Goal: Check status

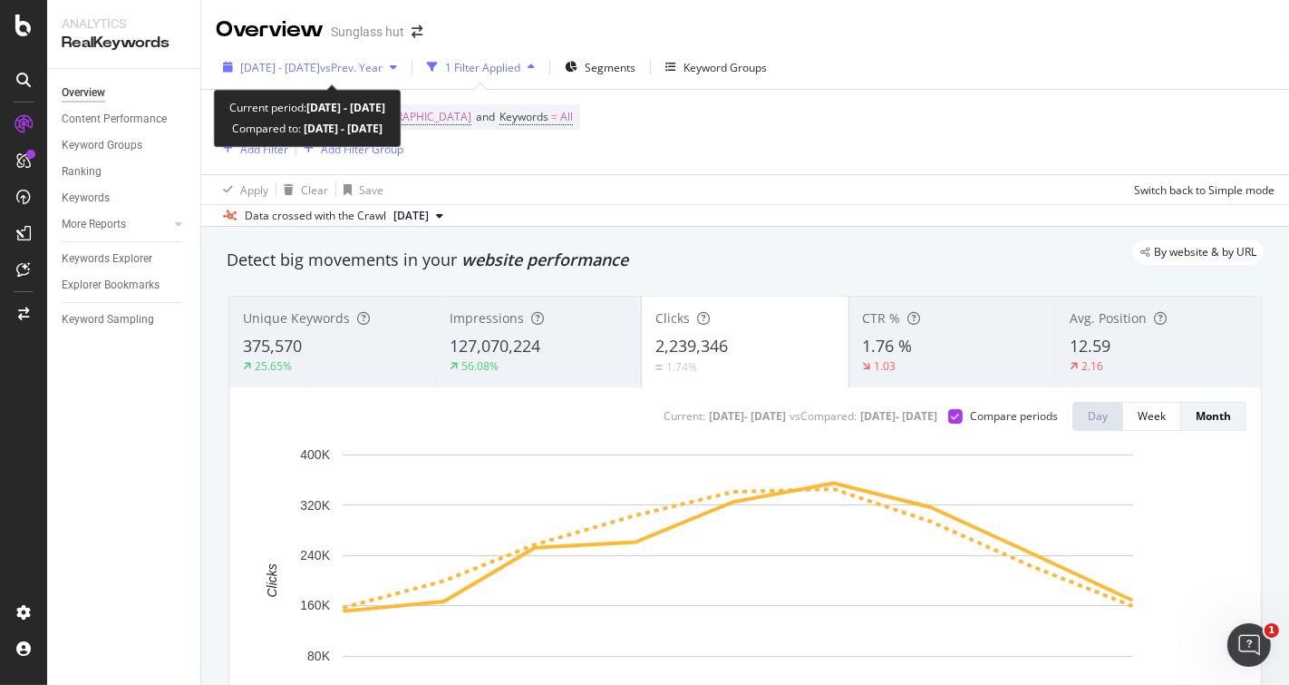
click at [364, 61] on span "vs Prev. Year" at bounding box center [351, 67] width 63 height 15
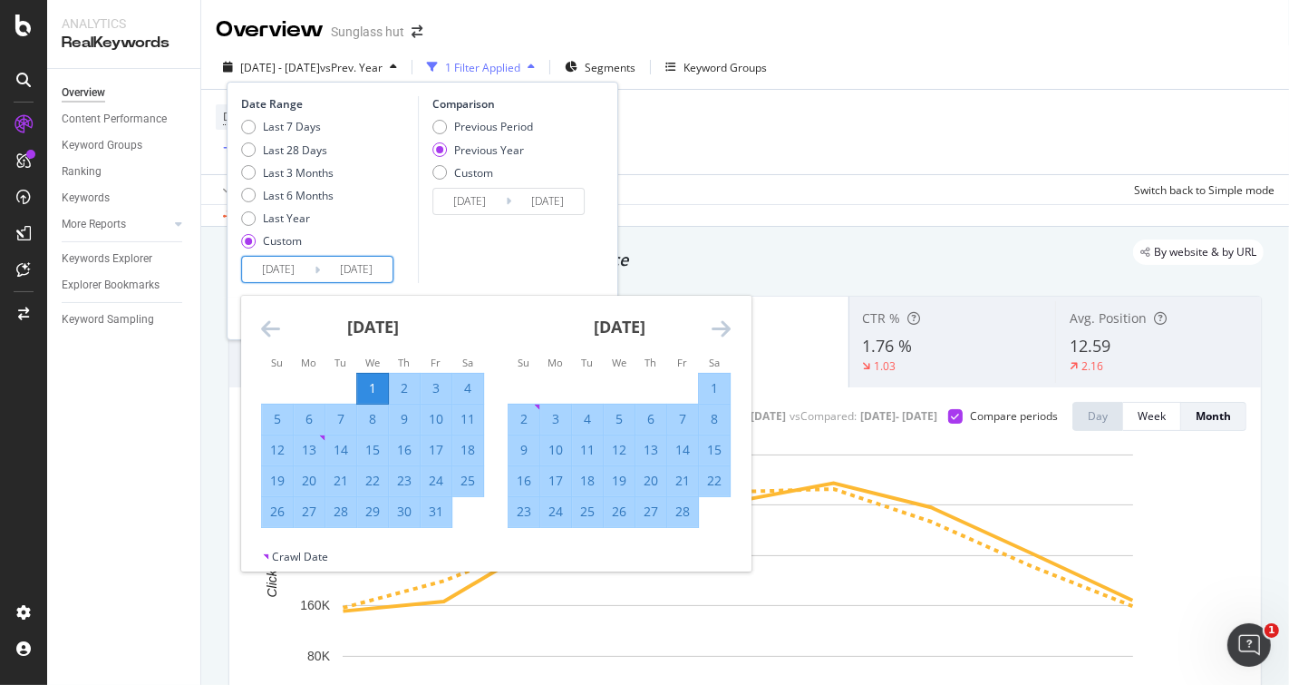
click at [358, 273] on input "[DATE]" at bounding box center [356, 269] width 73 height 25
click at [355, 266] on input "[DATE]" at bounding box center [356, 269] width 73 height 25
click at [725, 326] on icon "Move forward to switch to the next month." at bounding box center [721, 328] width 19 height 22
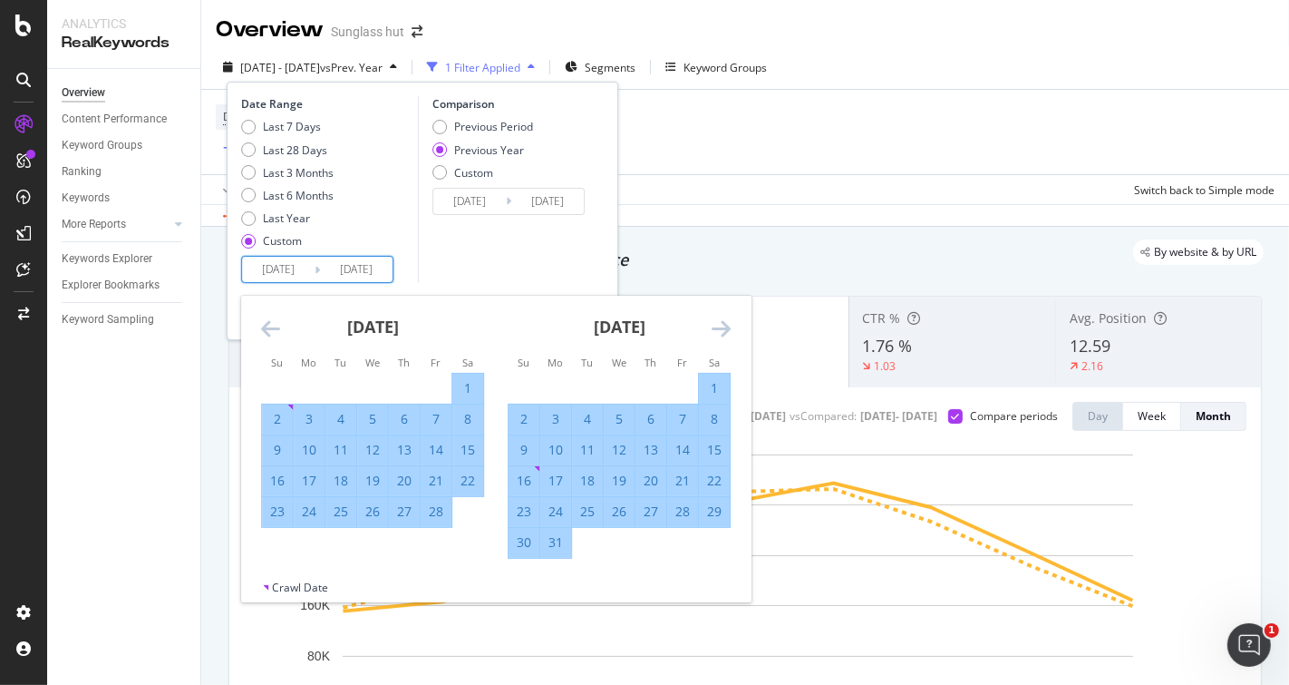
click at [725, 326] on icon "Move forward to switch to the next month." at bounding box center [721, 328] width 19 height 22
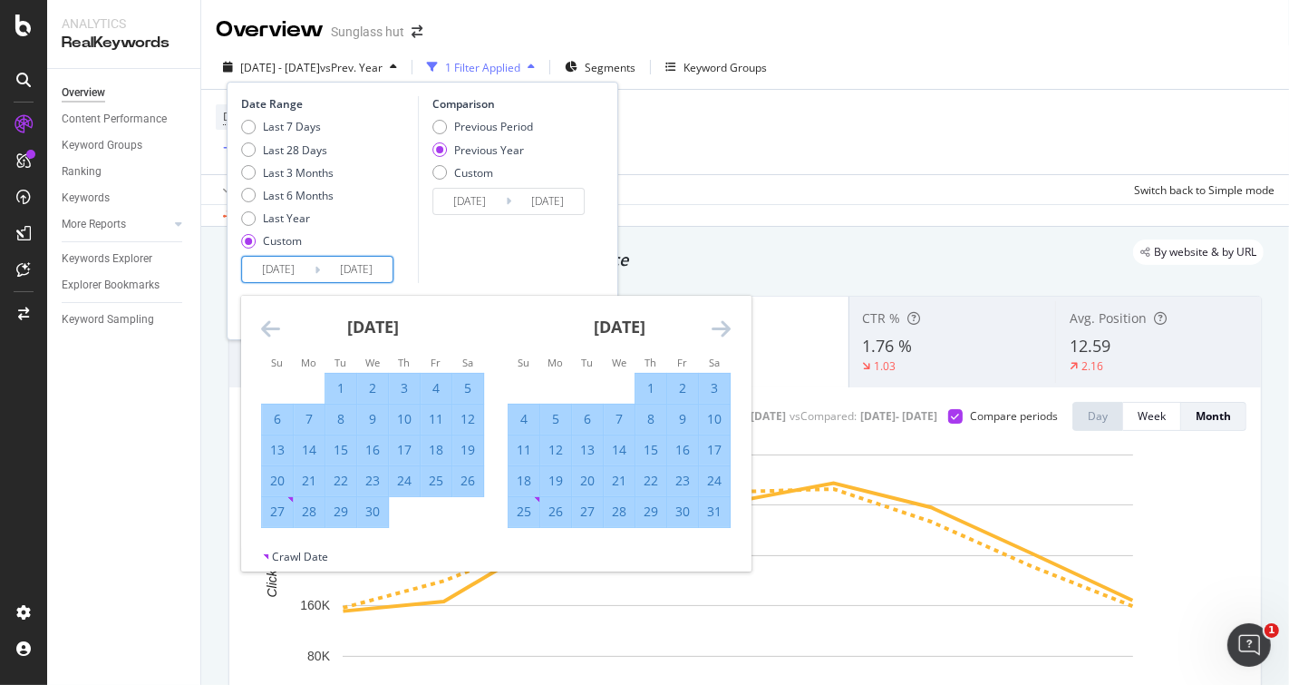
click at [724, 326] on icon "Move forward to switch to the next month." at bounding box center [721, 328] width 19 height 22
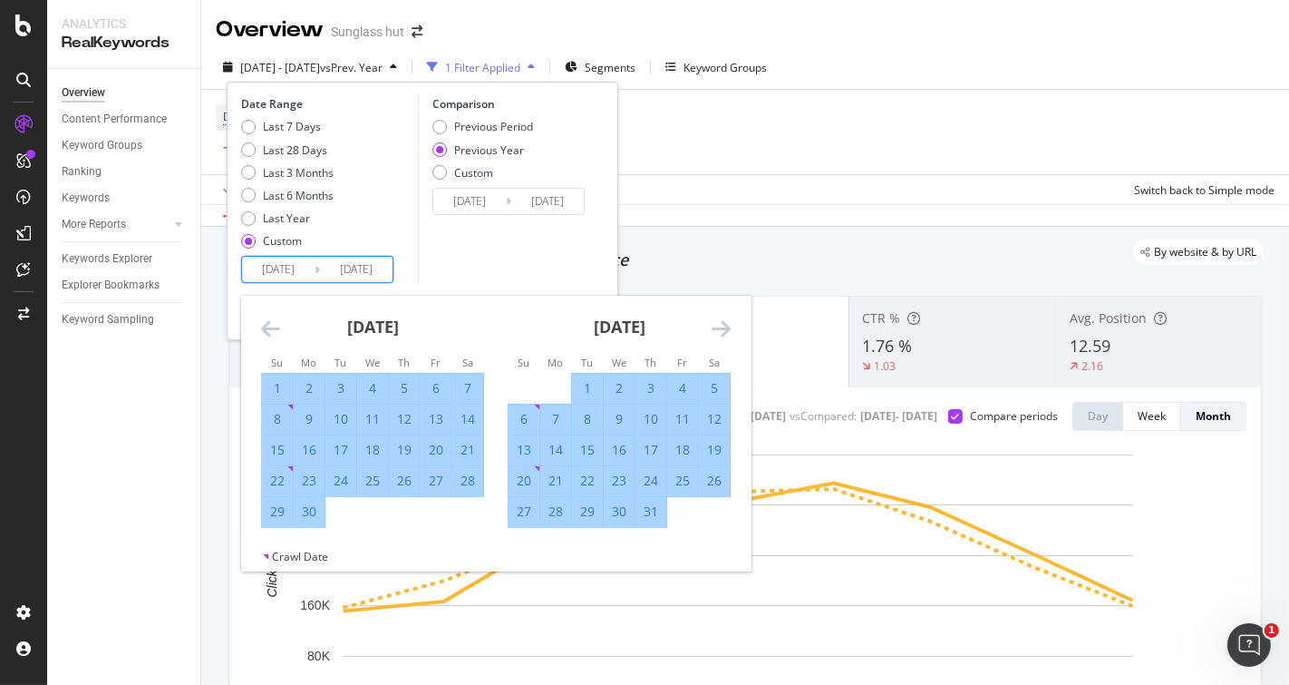
click at [724, 326] on icon "Move forward to switch to the next month." at bounding box center [721, 328] width 19 height 22
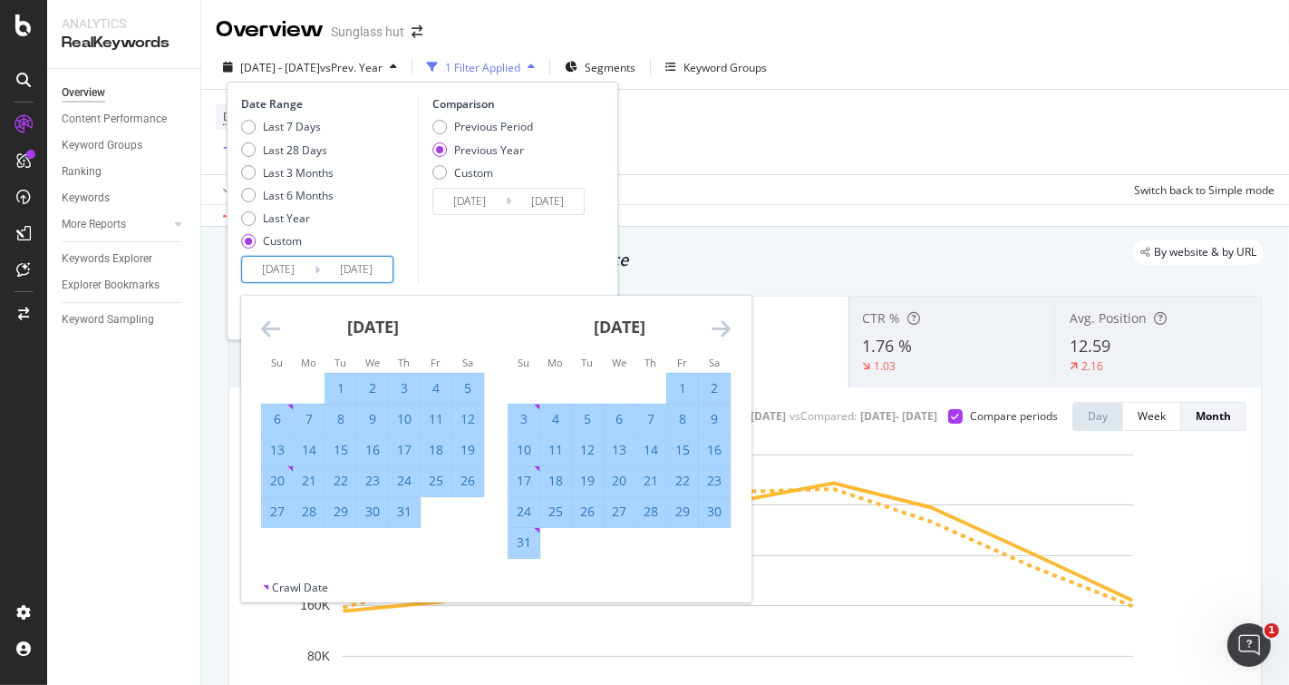
click at [724, 326] on icon "Move forward to switch to the next month." at bounding box center [721, 328] width 19 height 22
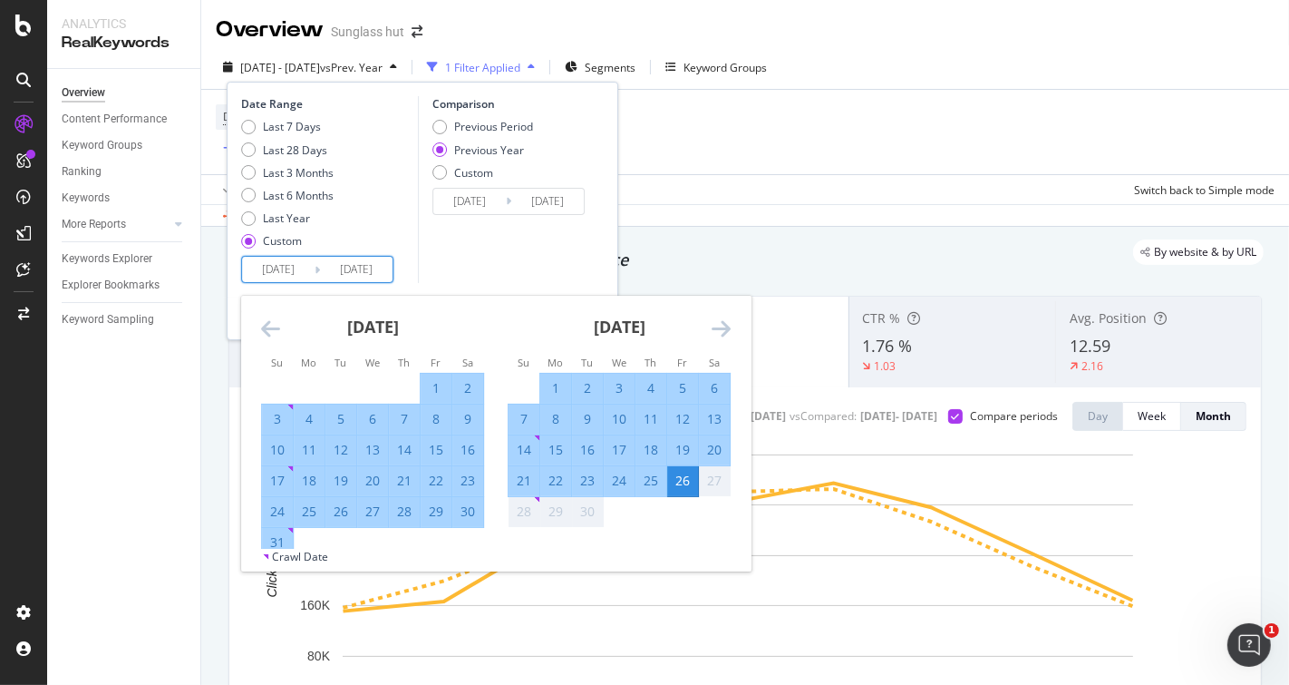
click at [724, 326] on icon "Move forward to switch to the next month." at bounding box center [721, 328] width 19 height 22
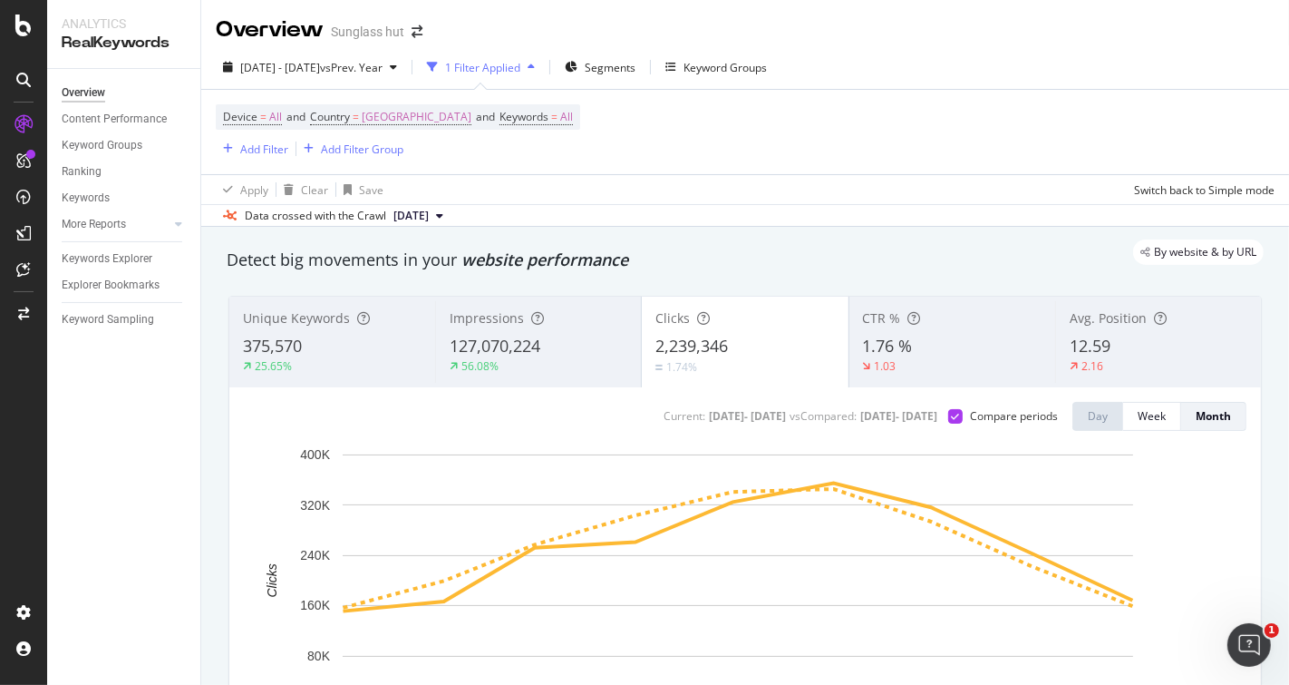
click at [741, 219] on div "Data crossed with the Crawl [DATE]" at bounding box center [745, 215] width 1088 height 22
